Goal: Information Seeking & Learning: Check status

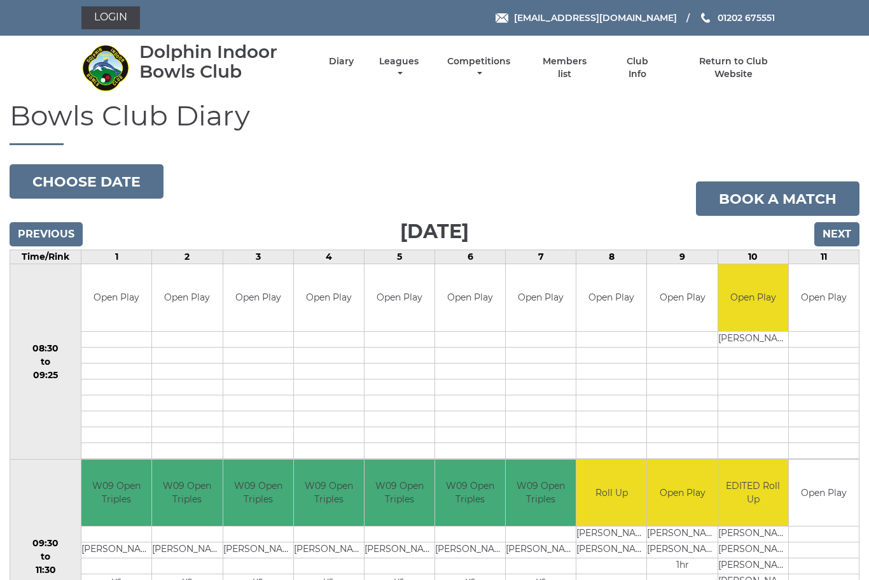
click at [844, 235] on input "Next" at bounding box center [837, 234] width 45 height 24
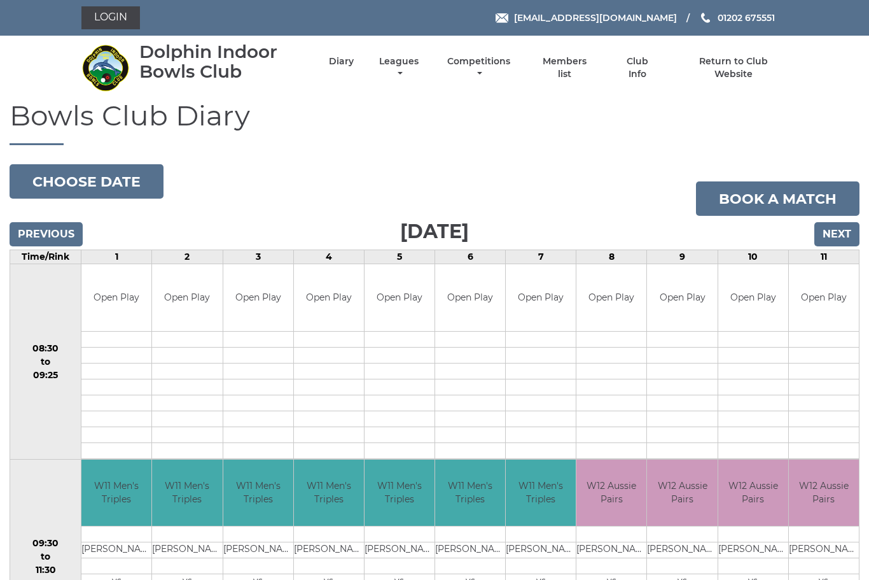
click at [514, 67] on link "Competitions" at bounding box center [478, 67] width 69 height 25
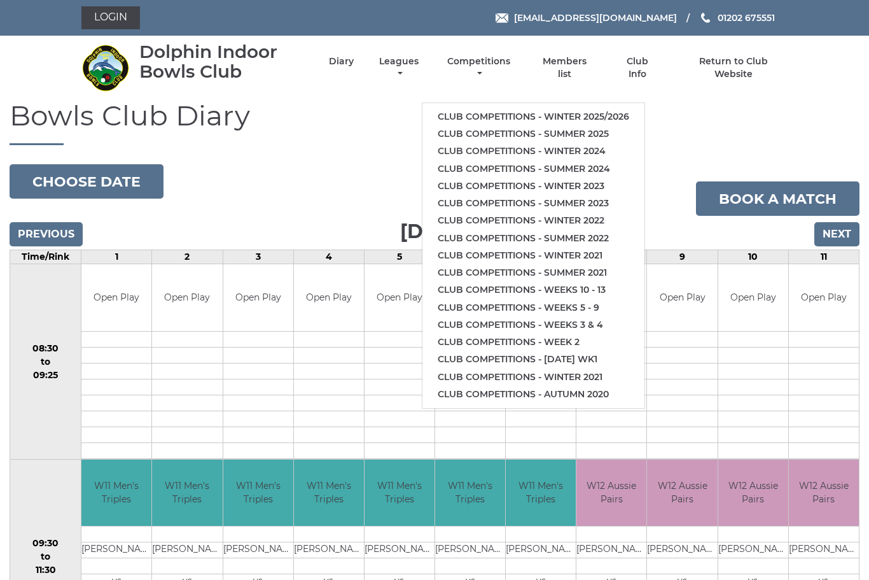
click at [533, 111] on link "Club competitions - Winter 2025/2026" at bounding box center [534, 116] width 222 height 17
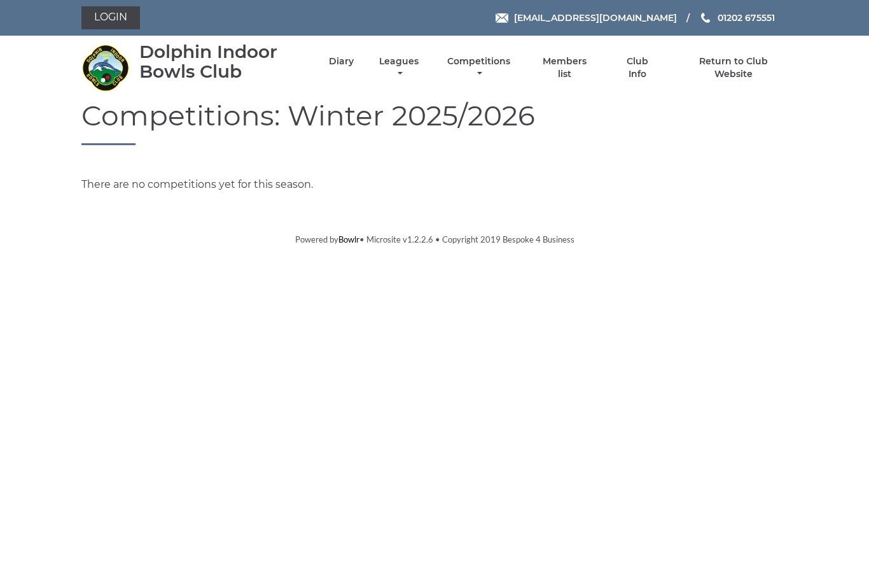
click at [422, 66] on link "Leagues" at bounding box center [399, 67] width 46 height 25
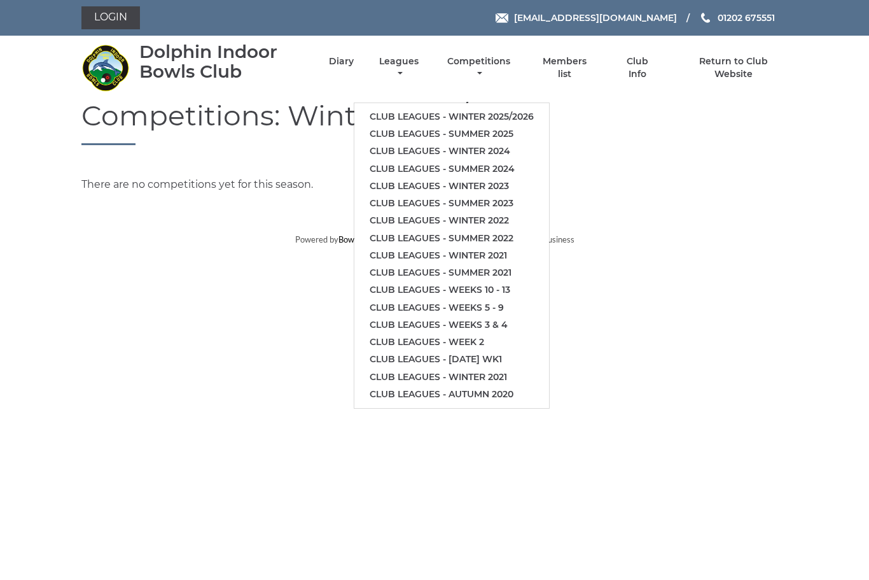
click at [490, 109] on link "Club leagues - Winter 2025/2026" at bounding box center [451, 116] width 195 height 17
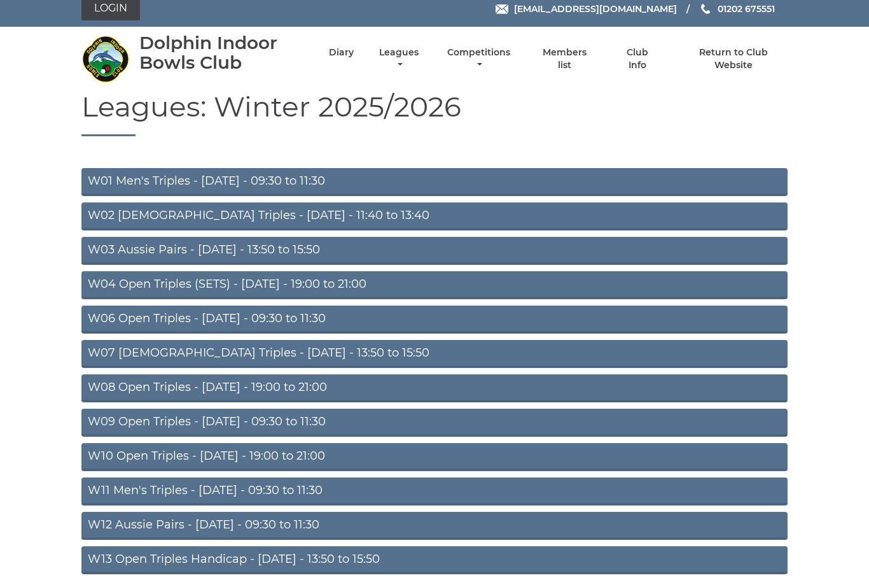
scroll to position [6, 0]
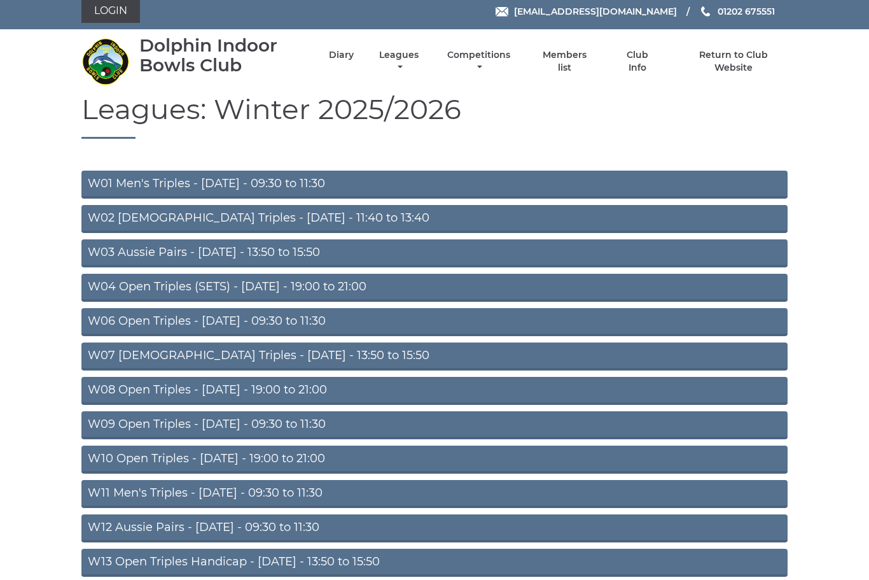
click at [221, 254] on link "W03 Aussie Pairs - Monday - 13:50 to 15:50" at bounding box center [434, 253] width 706 height 28
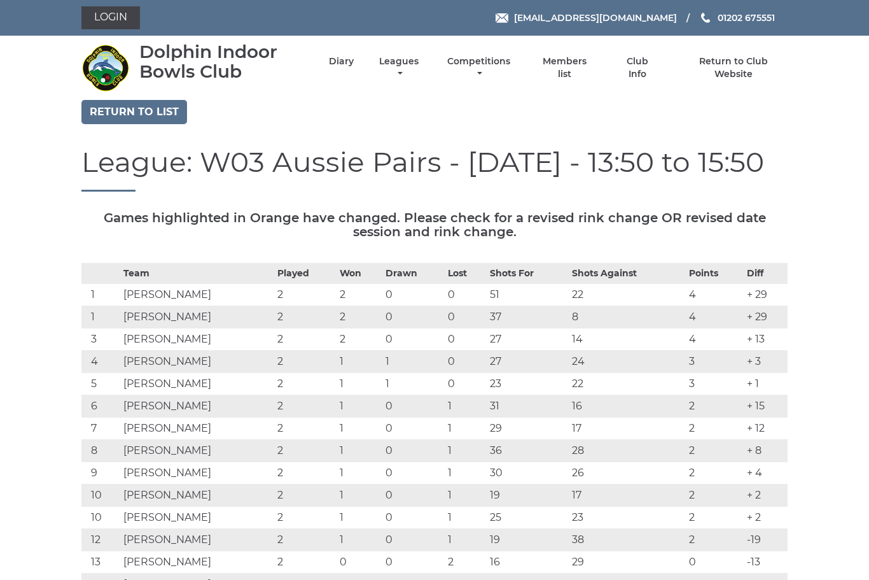
click at [422, 66] on link "Leagues" at bounding box center [399, 67] width 46 height 25
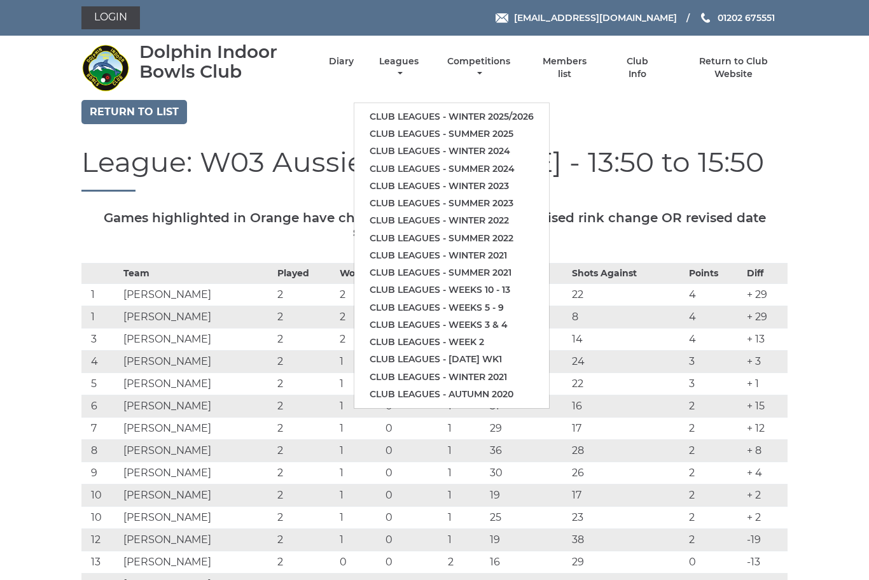
click at [541, 111] on link "Club leagues - Winter 2025/2026" at bounding box center [451, 116] width 195 height 17
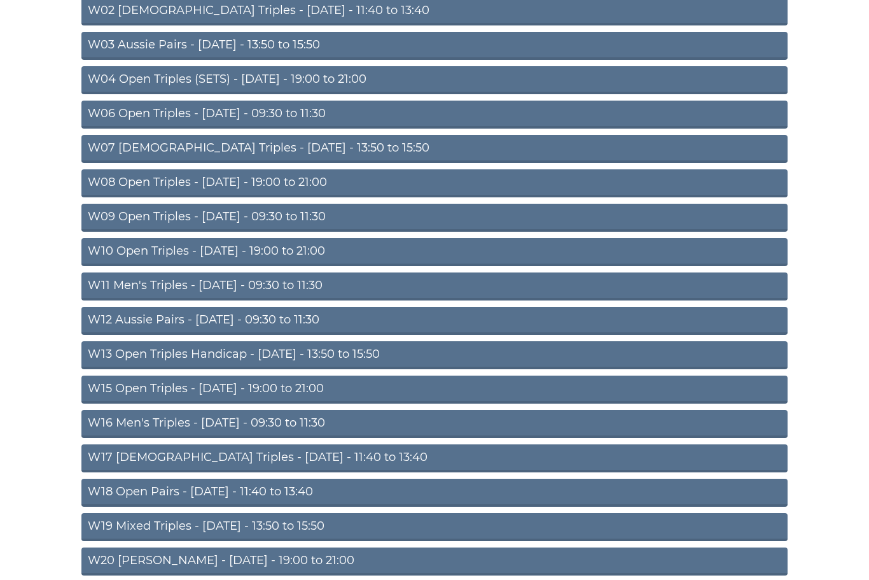
scroll to position [227, 0]
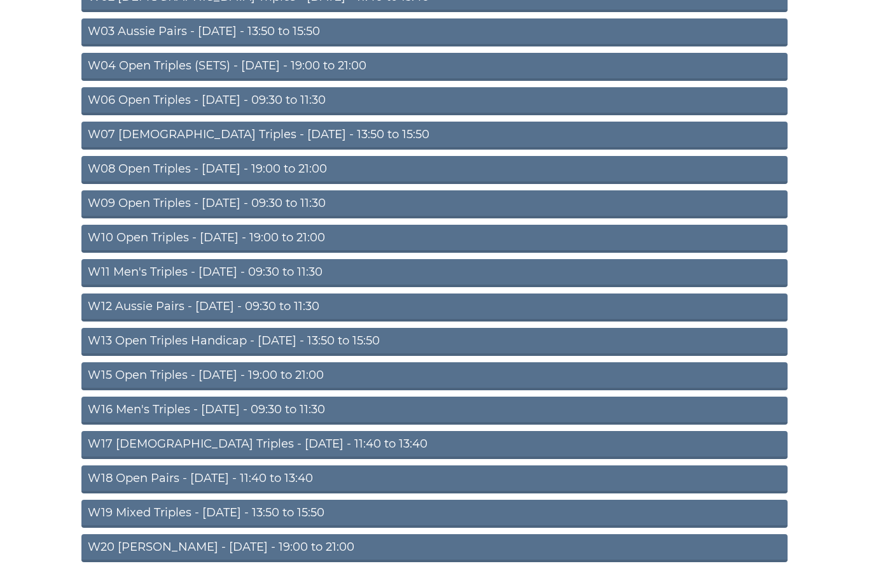
click at [340, 346] on link "W13 Open Triples Handicap - [DATE] - 13:50 to 15:50" at bounding box center [434, 342] width 706 height 28
